Goal: Task Accomplishment & Management: Manage account settings

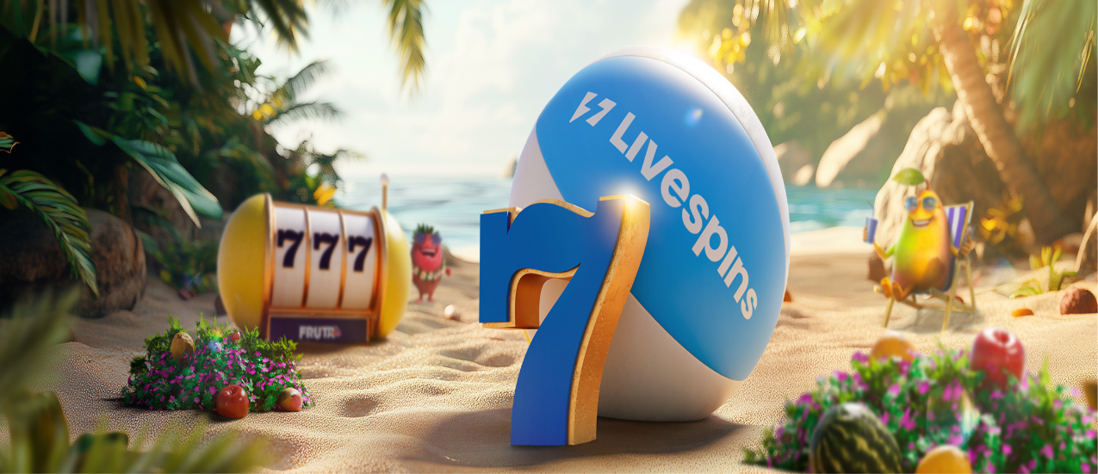
click at [104, 69] on span "Kirjaudu" at bounding box center [119, 62] width 42 height 13
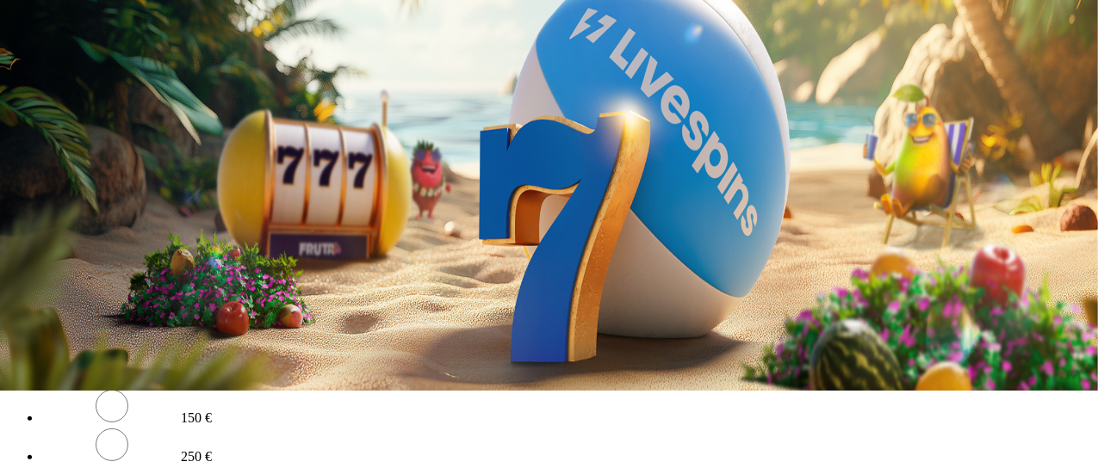
click at [100, 140] on circle "Primary" at bounding box center [179, 53] width 176 height 176
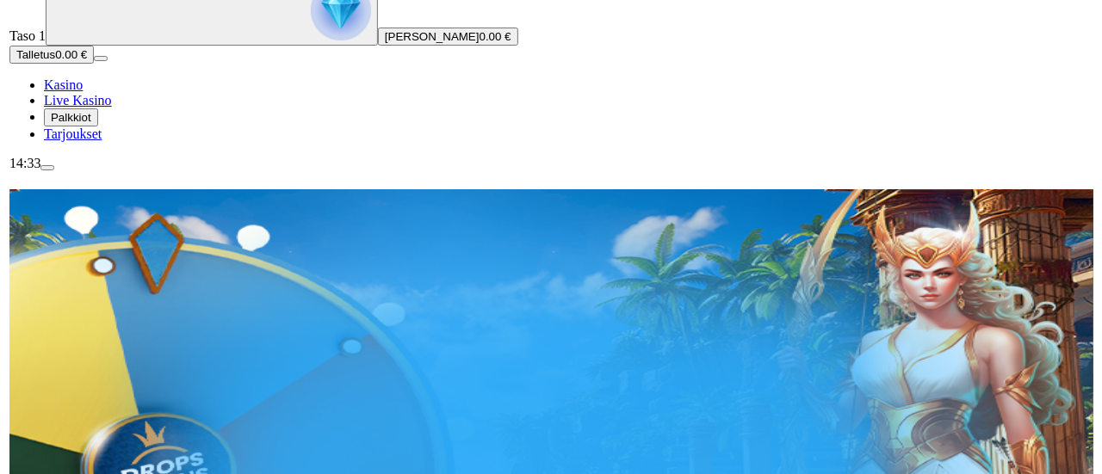
scroll to position [400, 0]
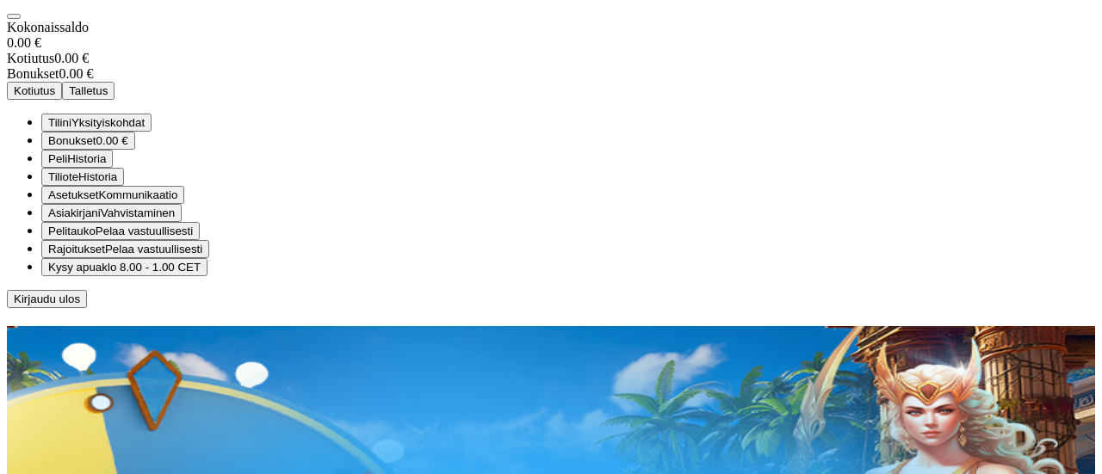
click at [96, 147] on span "Bonukset" at bounding box center [72, 140] width 48 height 13
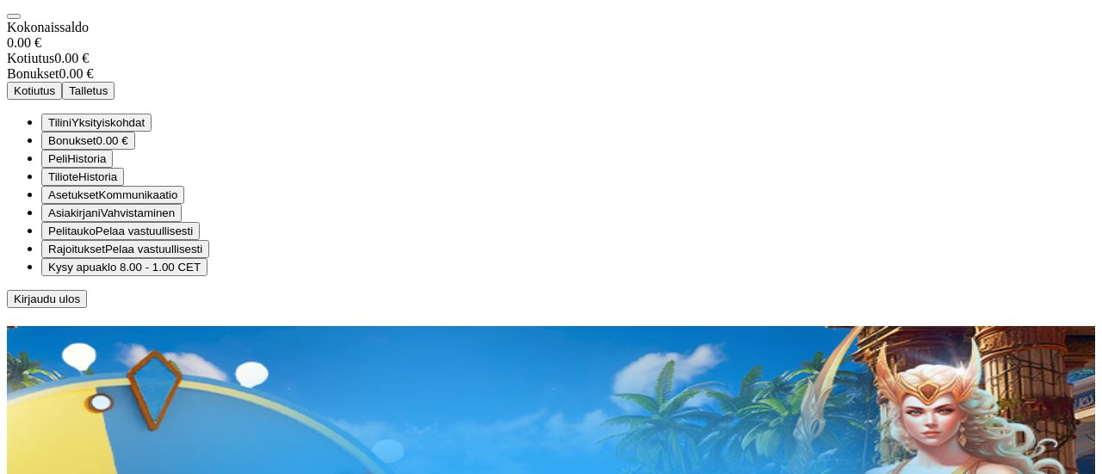
click at [71, 129] on span "Tilini" at bounding box center [59, 122] width 23 height 13
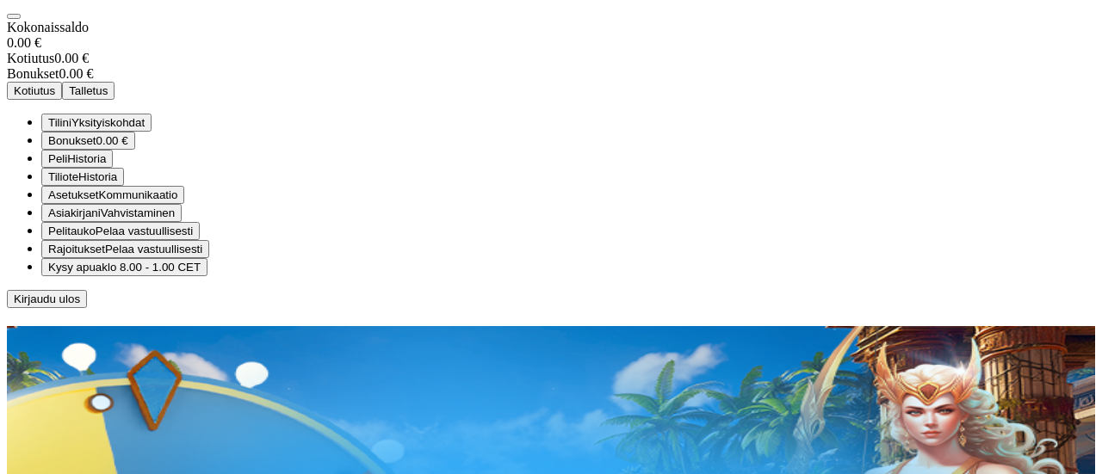
click at [62, 100] on button "Kotiutus" at bounding box center [34, 91] width 55 height 18
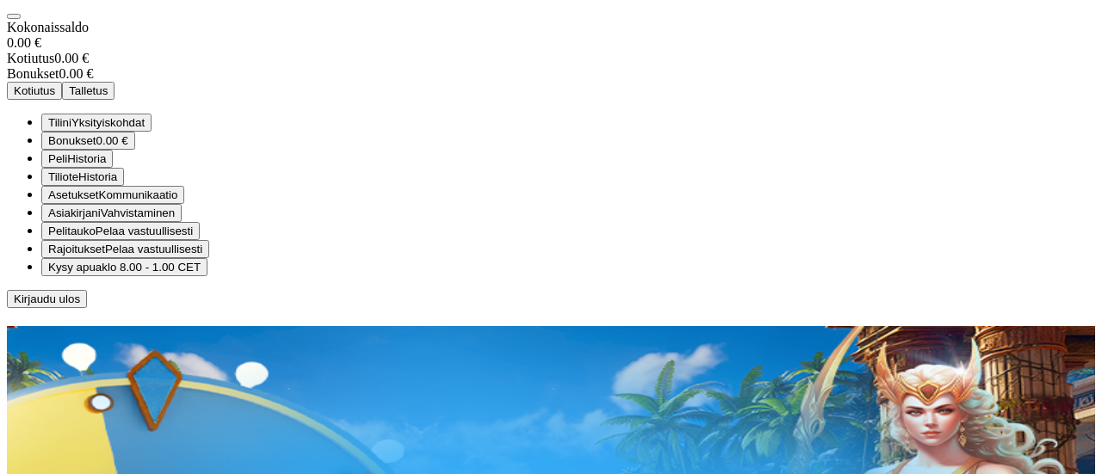
drag, startPoint x: 405, startPoint y: 285, endPoint x: 324, endPoint y: 229, distance: 98.4
click at [324, 229] on div "Kokonaissaldo 0.00 € Kotiutus 0.00 € Bonukset 0.00 € Kotiutus Talletus Tilini Y…" at bounding box center [551, 164] width 1088 height 288
click at [263, 225] on div "Kokonaissaldo 0.00 € Kotiutus 0.00 € Bonukset 0.00 € Kotiutus Talletus Tilini Y…" at bounding box center [551, 164] width 1088 height 288
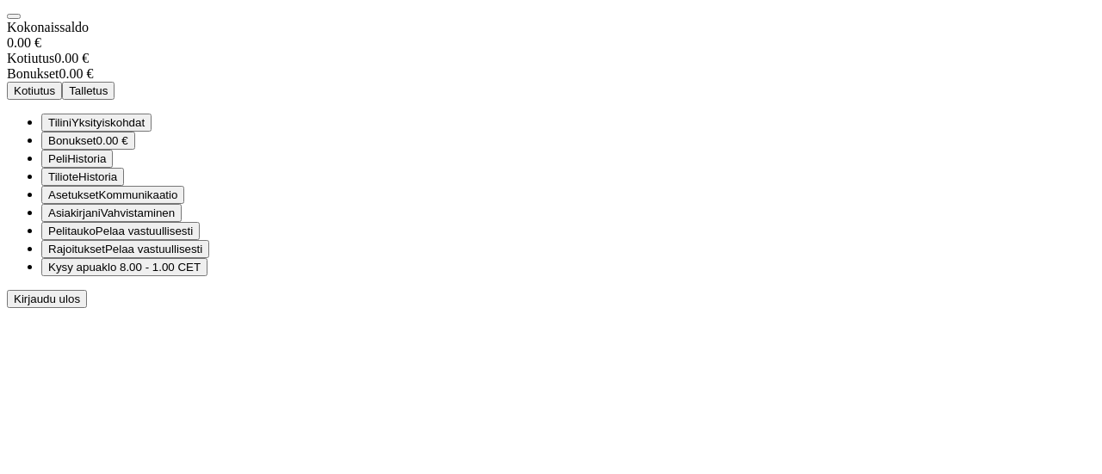
click at [272, 51] on div "Kokonaissaldo 0.00 €" at bounding box center [551, 35] width 1088 height 31
